Goal: Information Seeking & Learning: Compare options

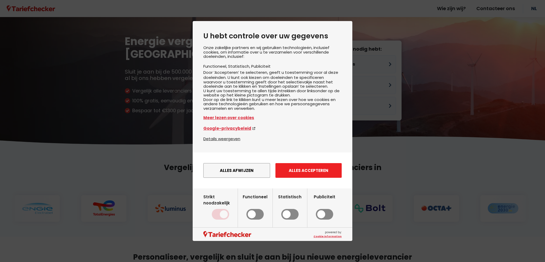
click at [285, 177] on button "Alles accepteren" at bounding box center [309, 170] width 66 height 15
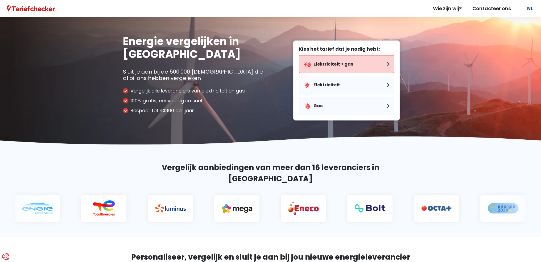
click at [341, 65] on button "Elektriciteit + gas" at bounding box center [346, 64] width 95 height 18
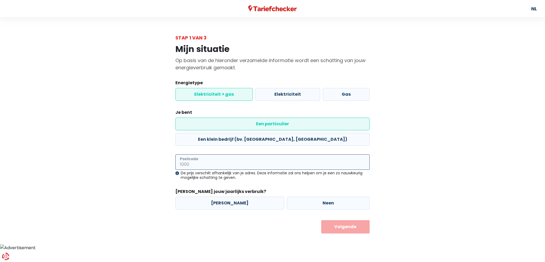
click at [303, 154] on input "Postcode" at bounding box center [272, 161] width 194 height 15
click at [220, 154] on input "2960" at bounding box center [272, 161] width 194 height 15
type input "2960"
click at [220, 154] on input "2960" at bounding box center [272, 161] width 194 height 15
click at [118, 154] on main "Stap 1 van 3 Mijn situatie Op basis van de hieronder verzamelde informatie word…" at bounding box center [272, 133] width 545 height 199
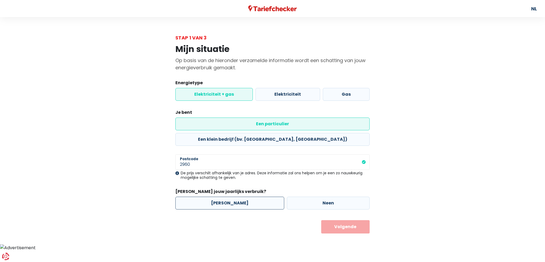
click at [231, 197] on label "[PERSON_NAME]" at bounding box center [229, 203] width 109 height 13
click at [231, 197] on input "[PERSON_NAME]" at bounding box center [229, 203] width 109 height 13
radio input "true"
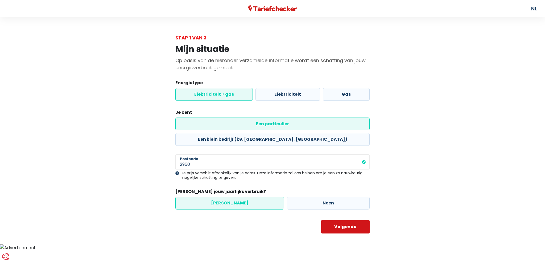
click at [353, 220] on button "Volgende" at bounding box center [345, 226] width 49 height 13
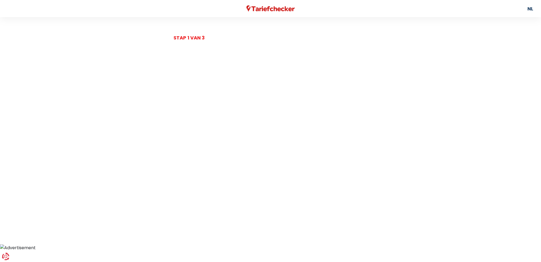
select select
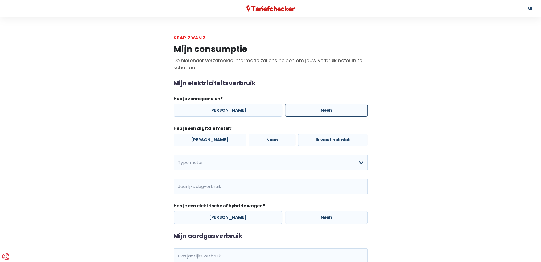
click at [288, 112] on label "Neen" at bounding box center [326, 110] width 83 height 13
click at [288, 112] on input "Neen" at bounding box center [326, 110] width 83 height 13
radio input "true"
click at [195, 142] on label "[PERSON_NAME]" at bounding box center [210, 139] width 73 height 13
click at [195, 142] on input "[PERSON_NAME]" at bounding box center [210, 139] width 73 height 13
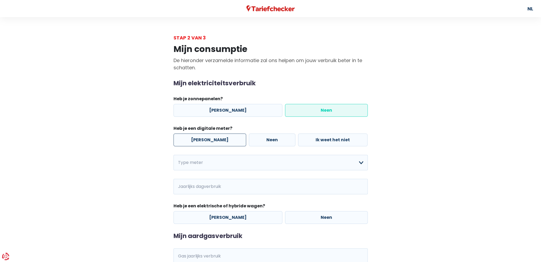
radio input "true"
click at [210, 151] on div "Mijn elektriciteitsverbruik Heb je zonnepanelen? Ja Neen Heb je een digitale me…" at bounding box center [271, 152] width 194 height 144
click at [213, 161] on select "Enkelvoudig Tweevoudig Enkelvoudig + uitsluitend nachttarief Tweevoudig + uitsl…" at bounding box center [271, 162] width 194 height 15
select select "day_night_bi_hourly"
click at [174, 155] on select "Enkelvoudig Tweevoudig Enkelvoudig + uitsluitend nachttarief Tweevoudig + uitsl…" at bounding box center [271, 162] width 194 height 15
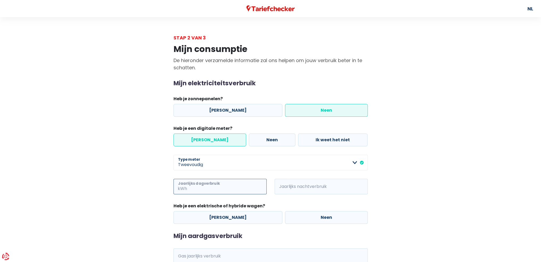
click at [221, 187] on input "Jaarlijks dagverbruik" at bounding box center [227, 186] width 79 height 15
type input "1900"
click at [286, 186] on span "kWh" at bounding box center [282, 186] width 15 height 15
click at [290, 187] on input "Jaarlijks nachtverbruik" at bounding box center [328, 186] width 79 height 15
type input "1900"
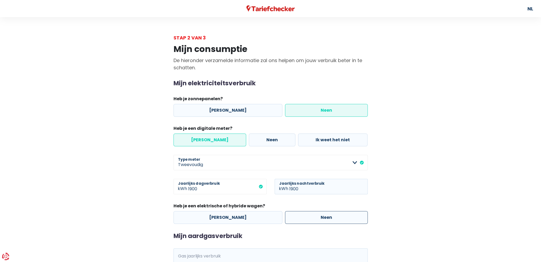
click at [295, 216] on label "Neen" at bounding box center [326, 217] width 83 height 13
click at [295, 216] on input "Neen" at bounding box center [326, 217] width 83 height 13
radio input "true"
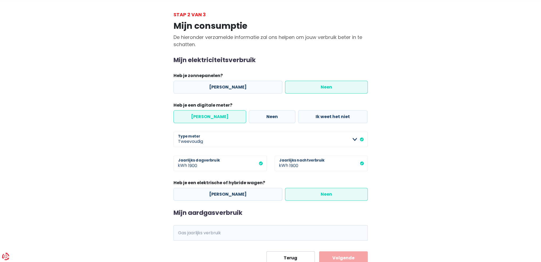
scroll to position [43, 0]
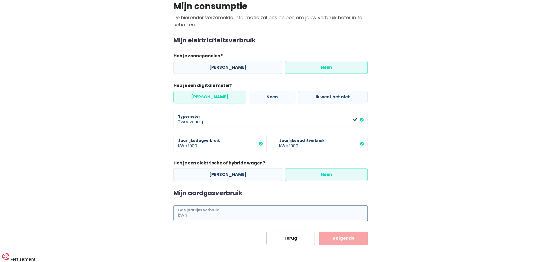
click at [272, 212] on input "Gas jaarlijks verbruik" at bounding box center [278, 212] width 180 height 15
type input "14600"
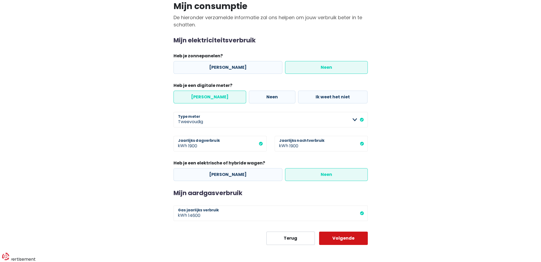
click at [346, 236] on button "Volgende" at bounding box center [343, 237] width 49 height 13
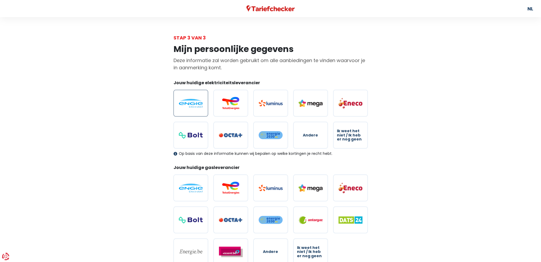
click at [197, 109] on label at bounding box center [191, 103] width 35 height 27
click at [197, 109] on input "radio" at bounding box center [191, 103] width 35 height 27
radio input "true"
click at [193, 185] on img at bounding box center [191, 187] width 24 height 9
click at [193, 185] on input "radio" at bounding box center [191, 187] width 35 height 27
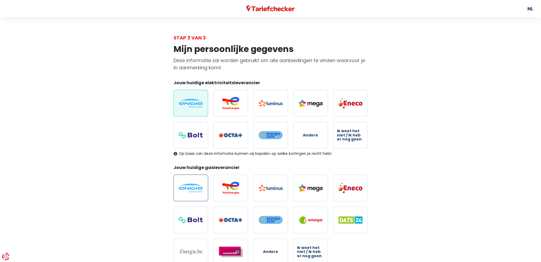
radio input "true"
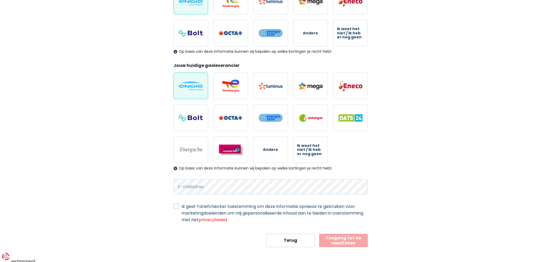
scroll to position [103, 0]
